Goal: Check status: Check status

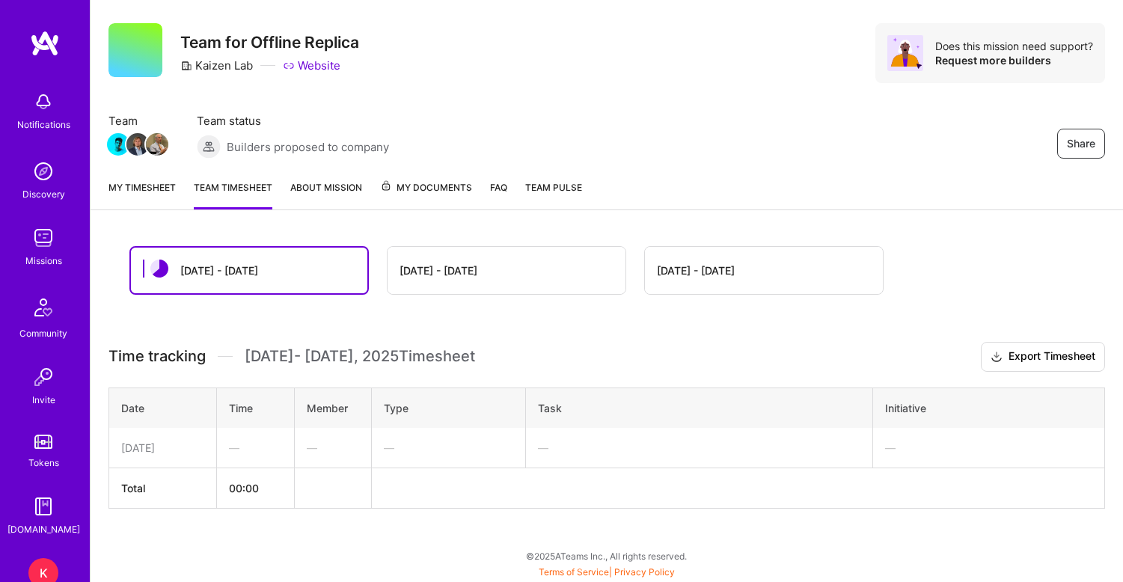
scroll to position [29, 0]
click at [458, 254] on div "[DATE] - [DATE]" at bounding box center [507, 270] width 238 height 47
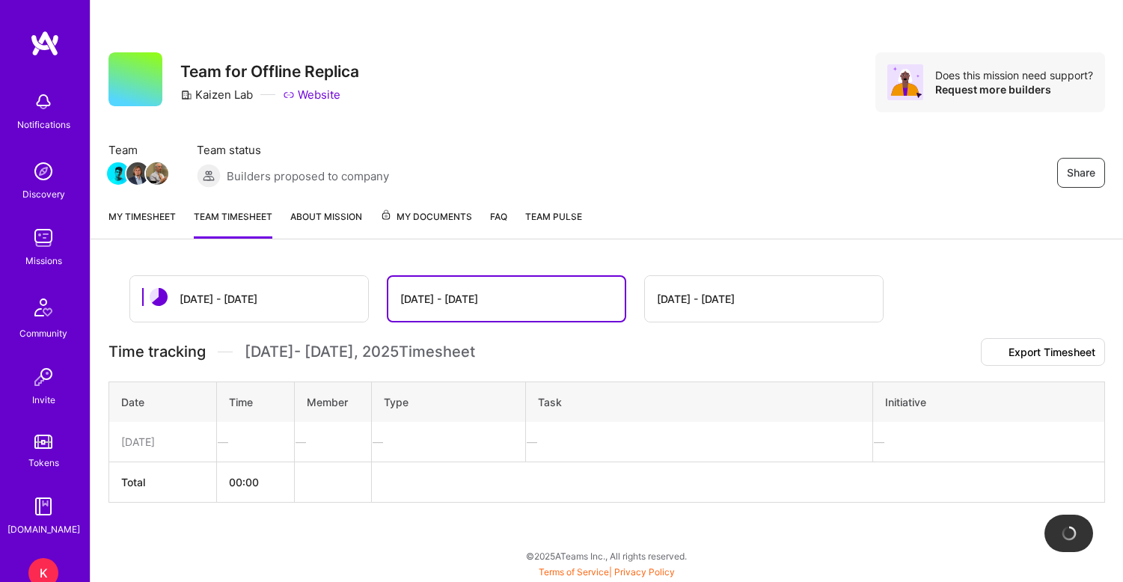
click at [459, 291] on div "[DATE] - [DATE]" at bounding box center [439, 299] width 78 height 16
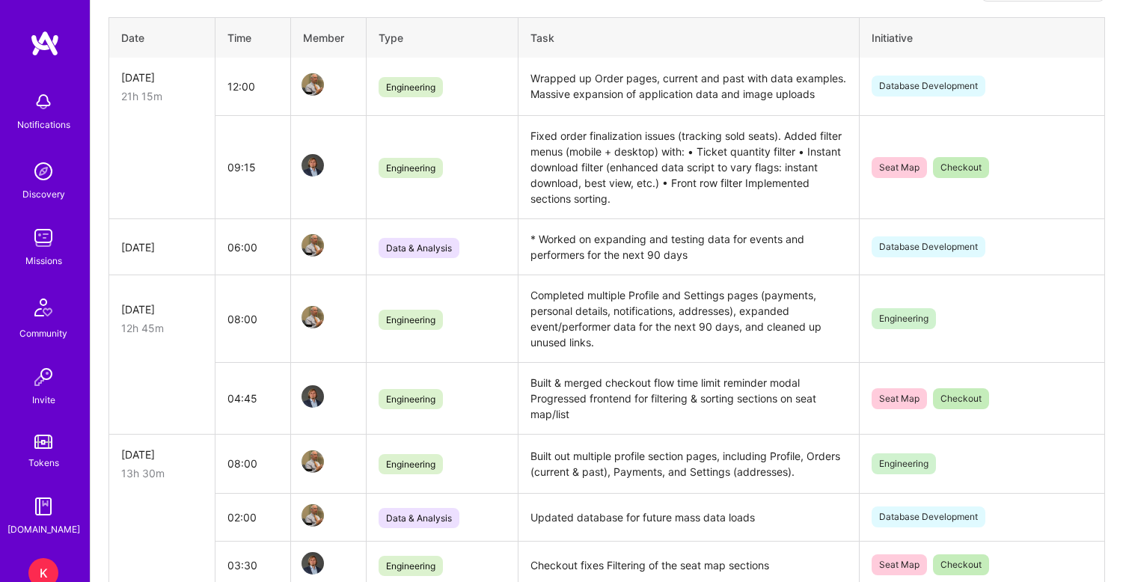
scroll to position [400, 0]
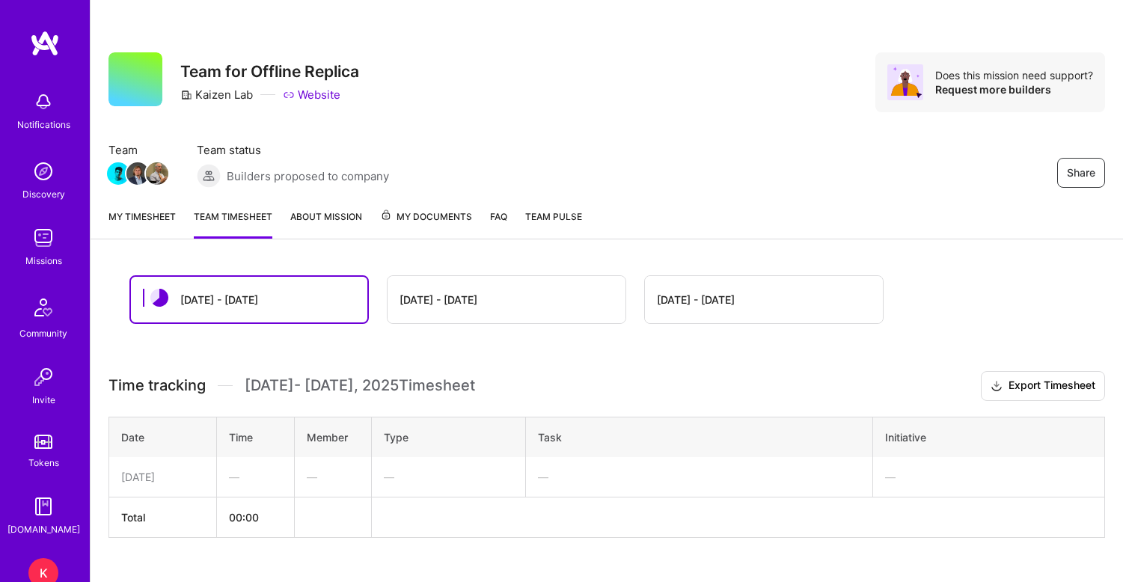
click at [516, 308] on div "[DATE] - [DATE]" at bounding box center [507, 299] width 238 height 47
click at [504, 306] on div "[DATE] - [DATE]" at bounding box center [507, 299] width 238 height 47
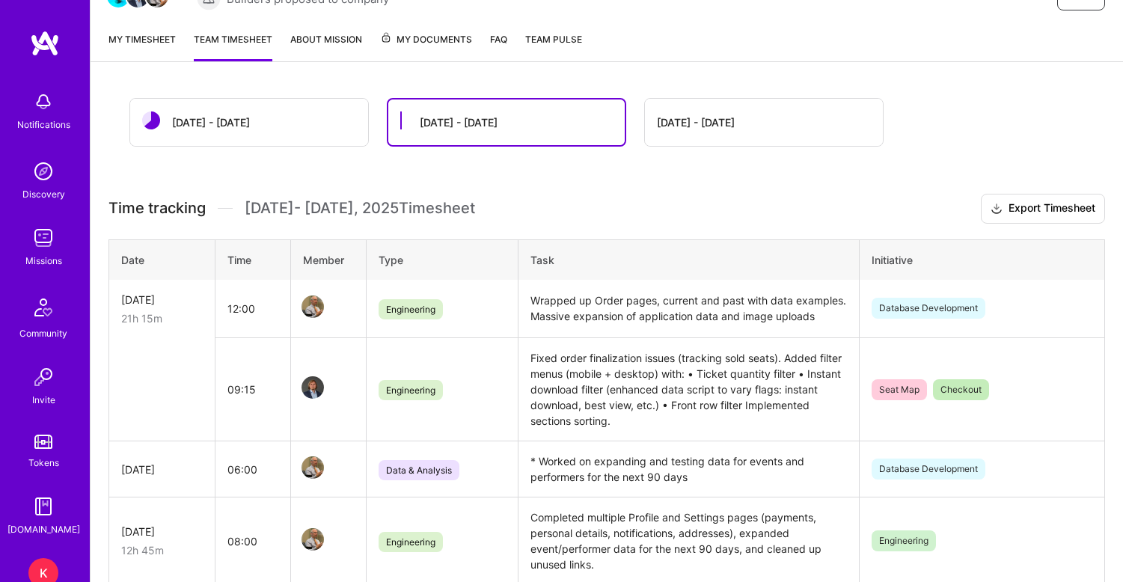
scroll to position [176, 0]
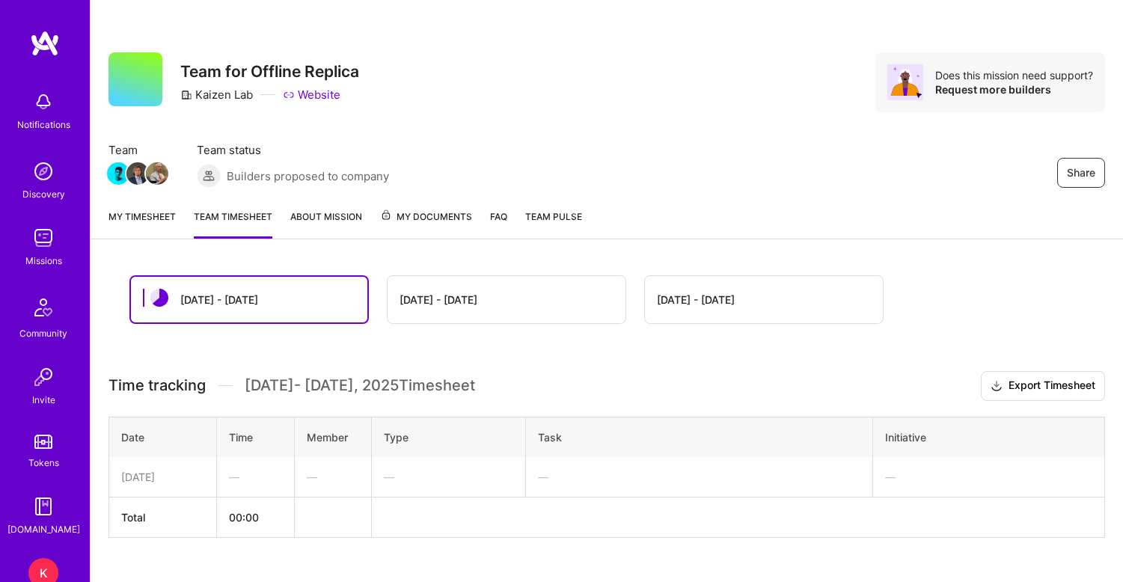
scroll to position [29, 0]
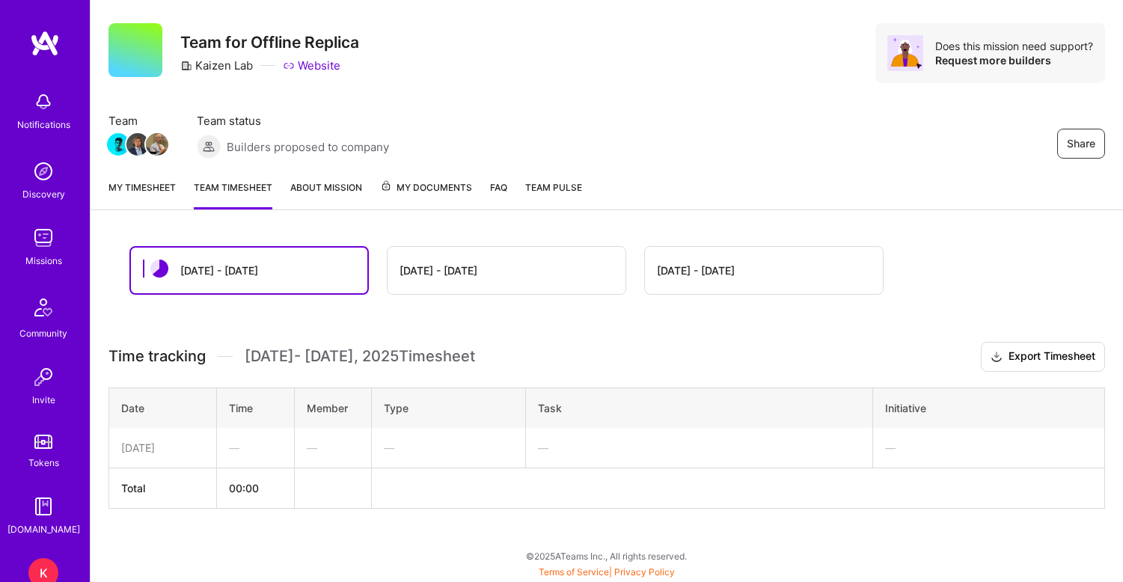
click at [526, 271] on div "[DATE] - [DATE]" at bounding box center [507, 270] width 238 height 47
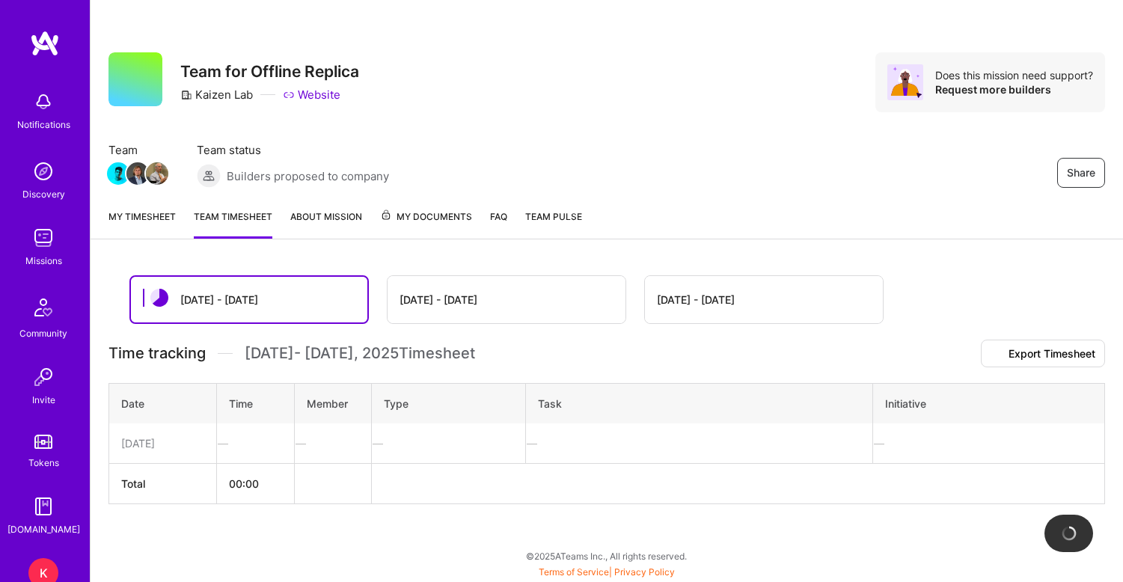
click at [458, 276] on div "[DATE] - [DATE]" at bounding box center [507, 299] width 238 height 47
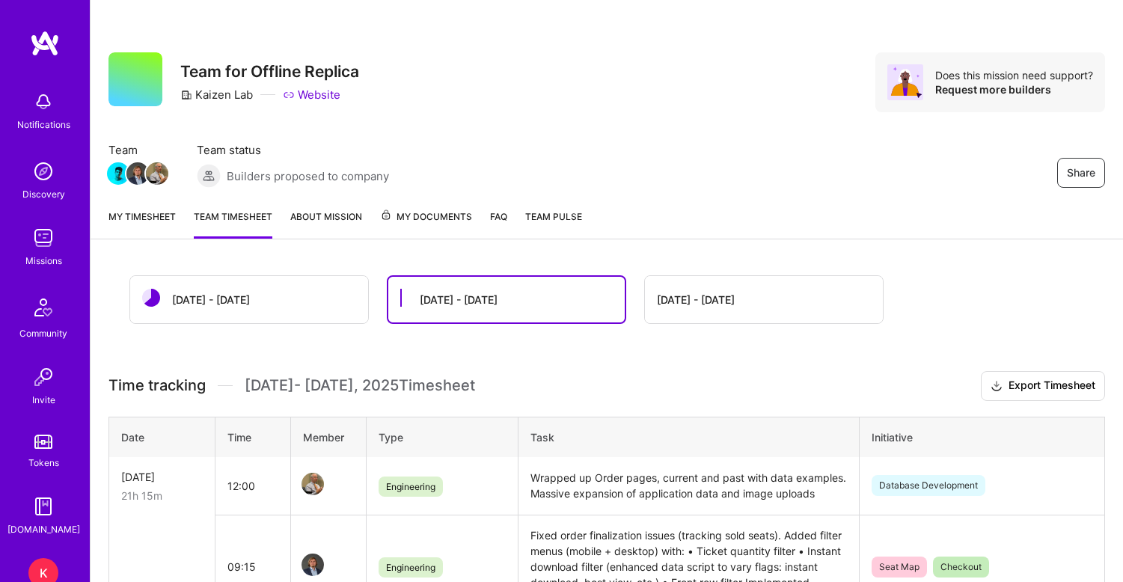
scroll to position [0, 0]
